Goal: Understand process/instructions: Learn how to perform a task or action

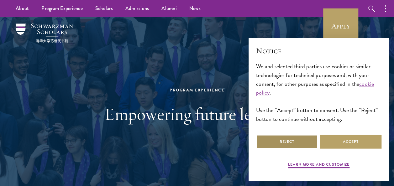
click at [297, 144] on button "Reject" at bounding box center [286, 142] width 61 height 14
click at [296, 142] on button "Reject" at bounding box center [286, 142] width 61 height 14
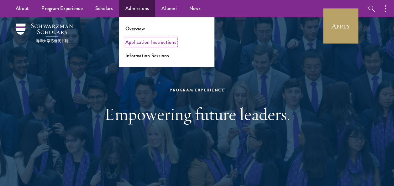
click at [151, 43] on link "Application Instructions" at bounding box center [150, 42] width 51 height 7
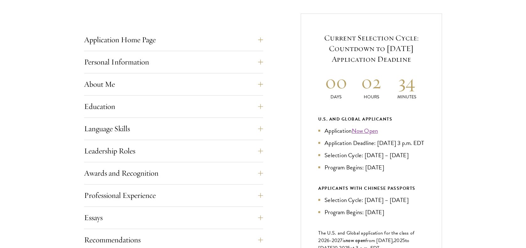
scroll to position [324, 0]
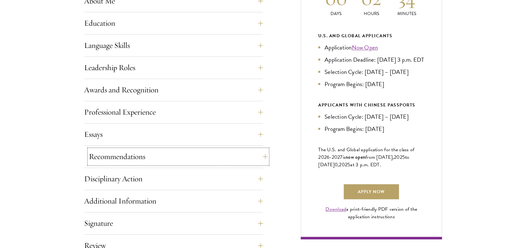
click at [167, 159] on button "Recommendations" at bounding box center [178, 156] width 179 height 15
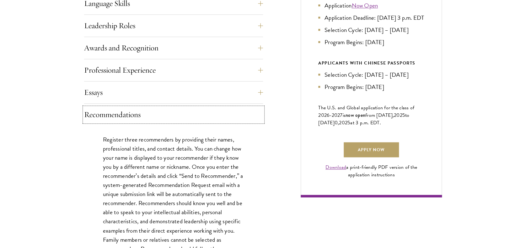
scroll to position [449, 0]
